Goal: Complete application form: Complete application form

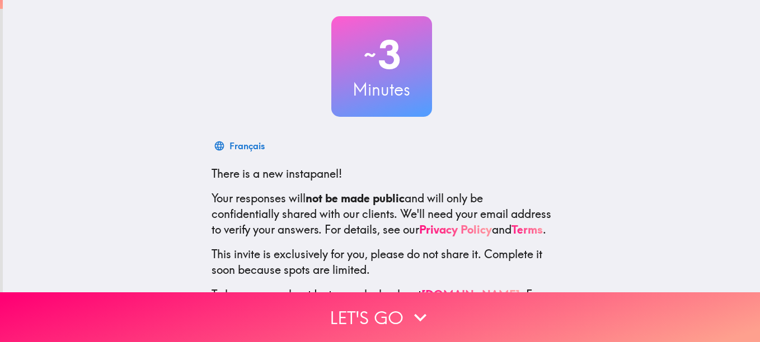
scroll to position [123, 0]
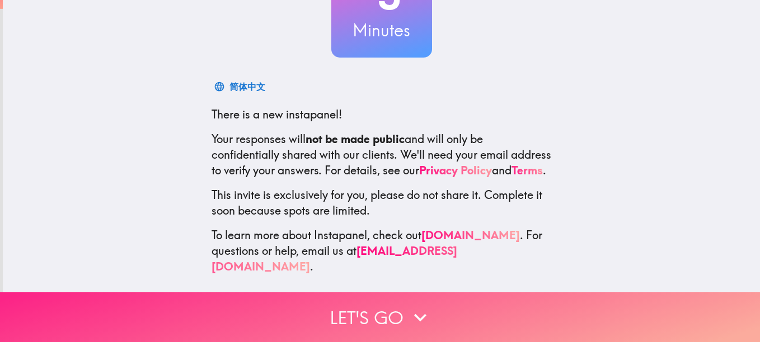
click at [408, 309] on icon "button" at bounding box center [420, 317] width 25 height 25
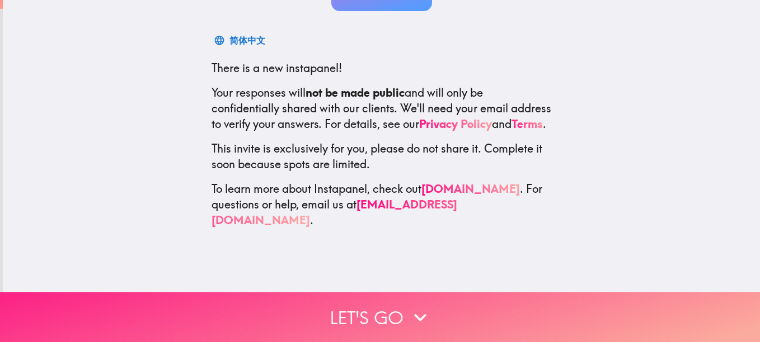
scroll to position [0, 0]
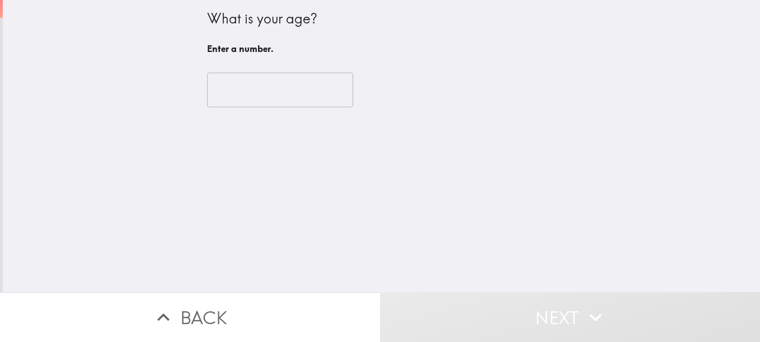
click at [257, 101] on input "number" at bounding box center [280, 90] width 146 height 35
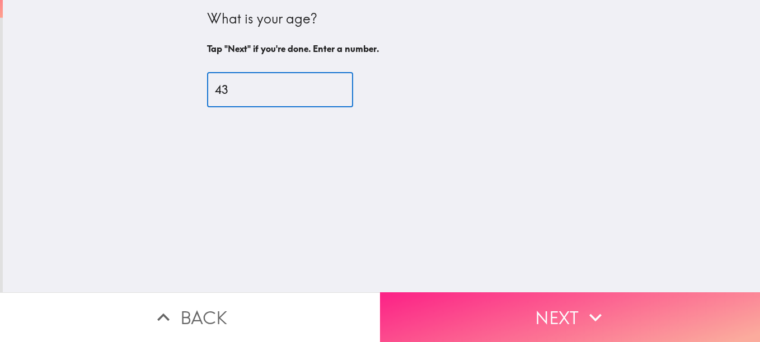
type input "43"
click at [532, 307] on button "Next" at bounding box center [570, 318] width 380 height 50
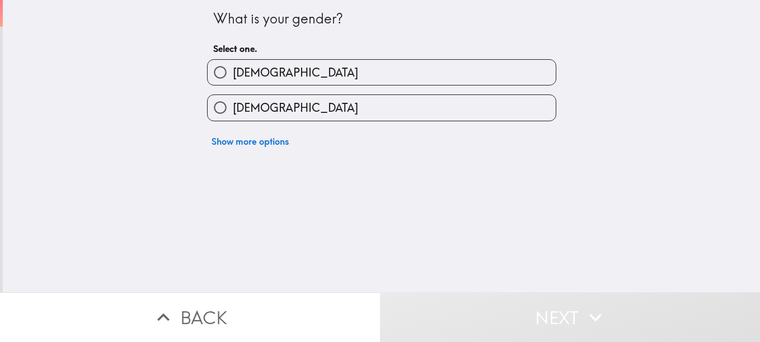
click at [319, 104] on label "[DEMOGRAPHIC_DATA]" at bounding box center [382, 107] width 348 height 25
click at [233, 104] on input "[DEMOGRAPHIC_DATA]" at bounding box center [220, 107] width 25 height 25
radio input "true"
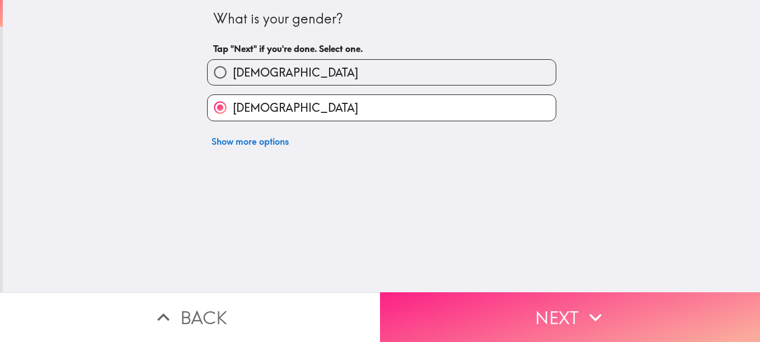
click at [507, 293] on button "Next" at bounding box center [570, 318] width 380 height 50
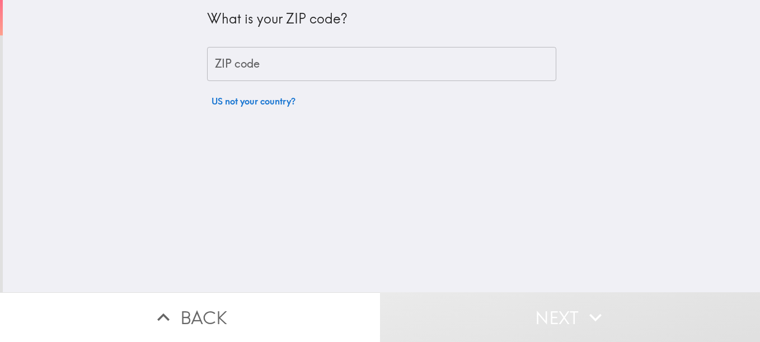
click at [360, 70] on input "ZIP code" at bounding box center [381, 64] width 349 height 35
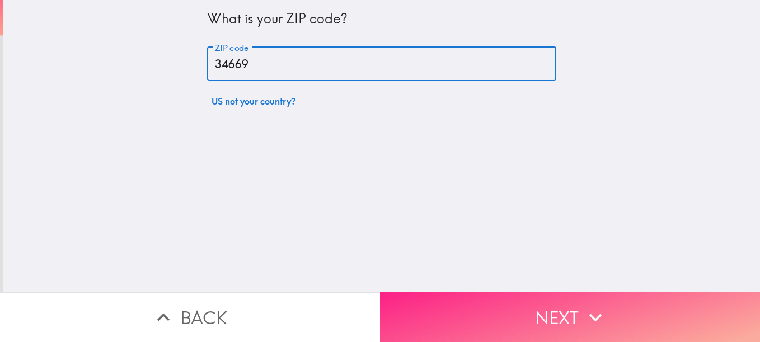
type input "34669"
click at [498, 293] on button "Next" at bounding box center [570, 318] width 380 height 50
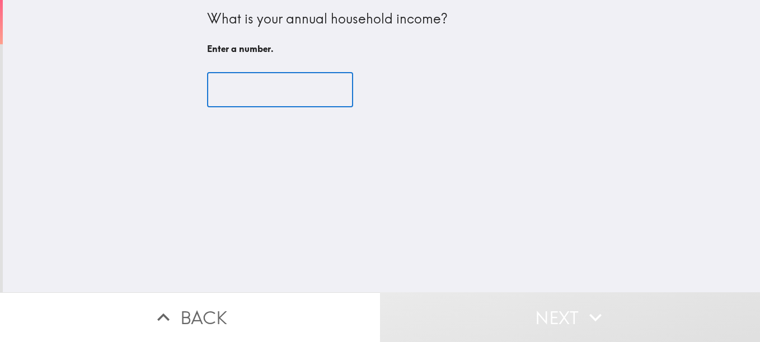
click at [253, 90] on input "number" at bounding box center [280, 90] width 146 height 35
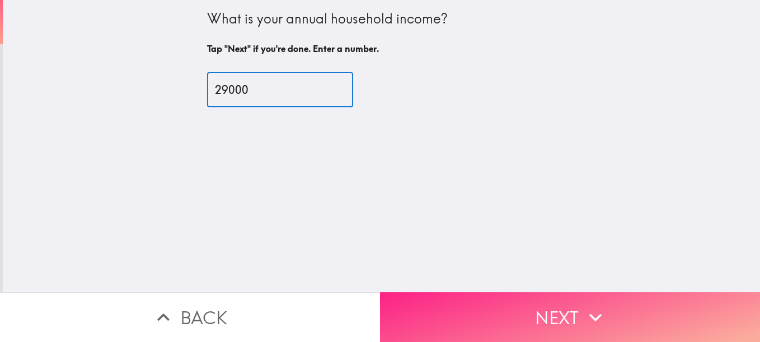
type input "29000"
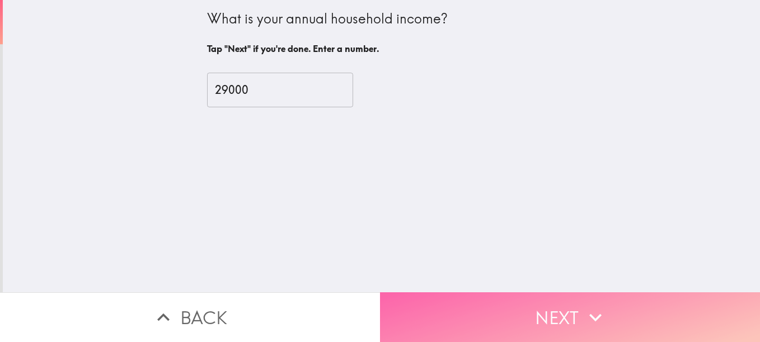
click at [457, 302] on button "Next" at bounding box center [570, 318] width 380 height 50
